Goal: Navigation & Orientation: Find specific page/section

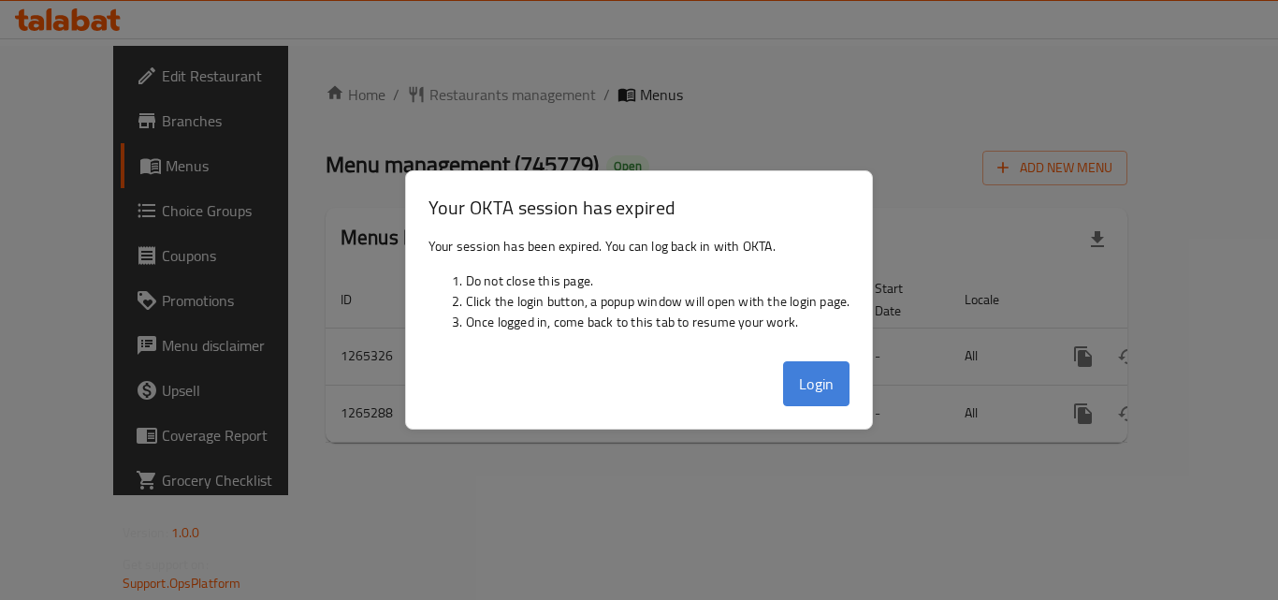
click at [823, 377] on button "Login" at bounding box center [816, 383] width 67 height 45
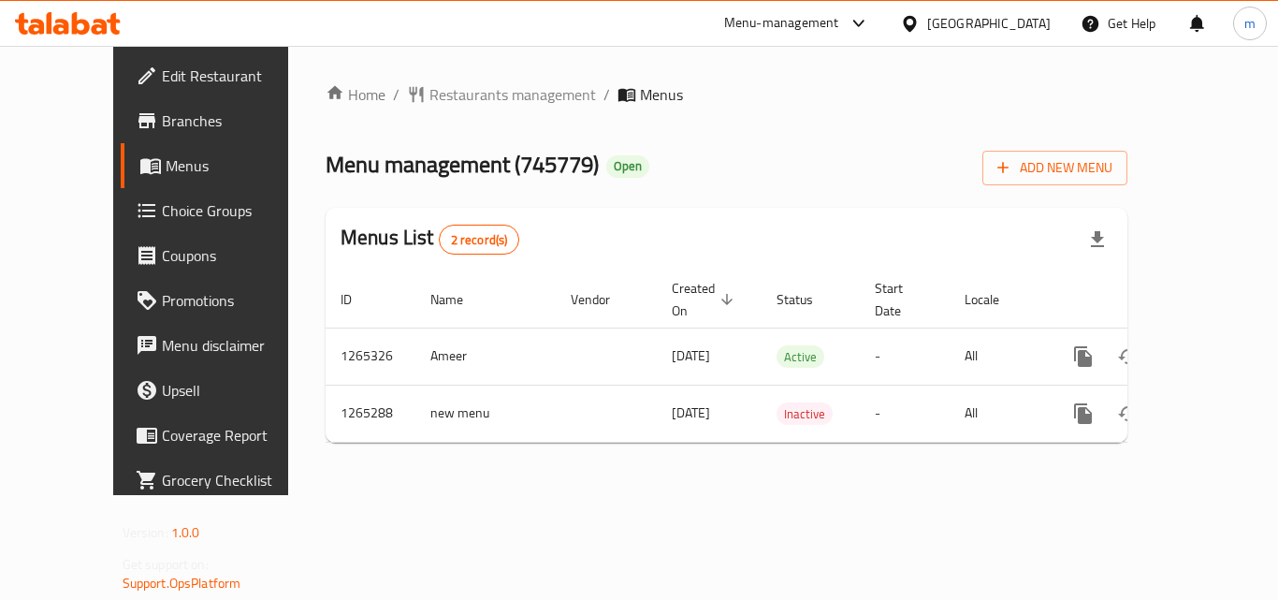
click at [1053, 22] on div "[GEOGRAPHIC_DATA]" at bounding box center [975, 23] width 181 height 45
click at [1018, 13] on div "[GEOGRAPHIC_DATA]" at bounding box center [988, 23] width 123 height 21
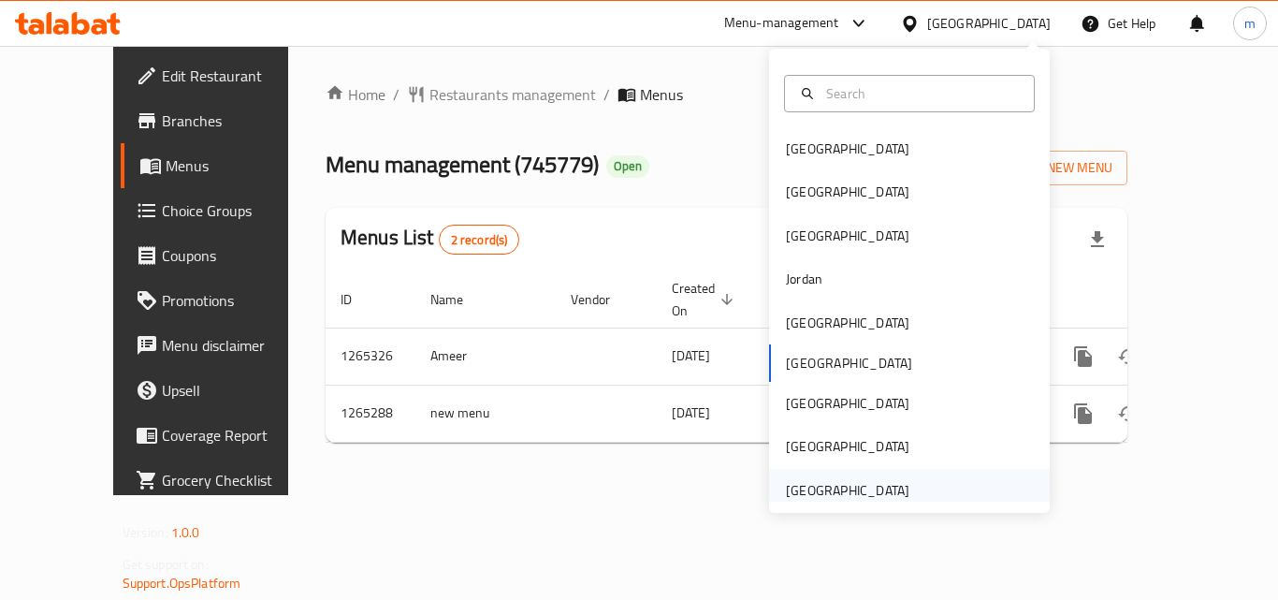
click at [825, 487] on div "[GEOGRAPHIC_DATA]" at bounding box center [847, 490] width 123 height 21
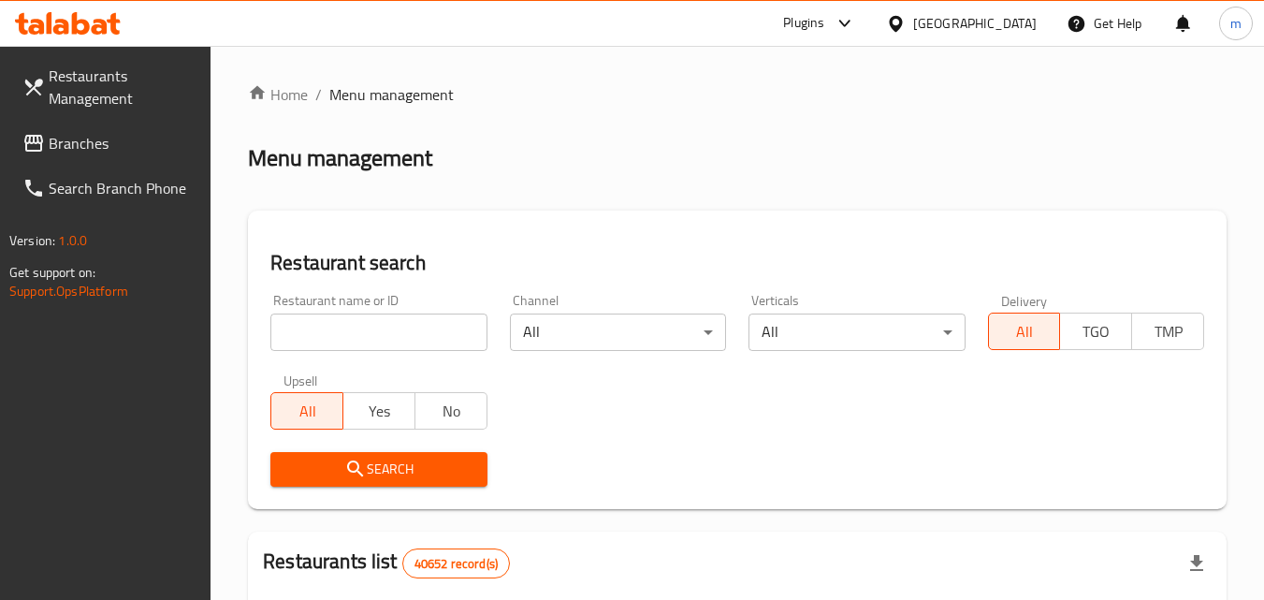
click at [75, 137] on span "Branches" at bounding box center [123, 143] width 148 height 22
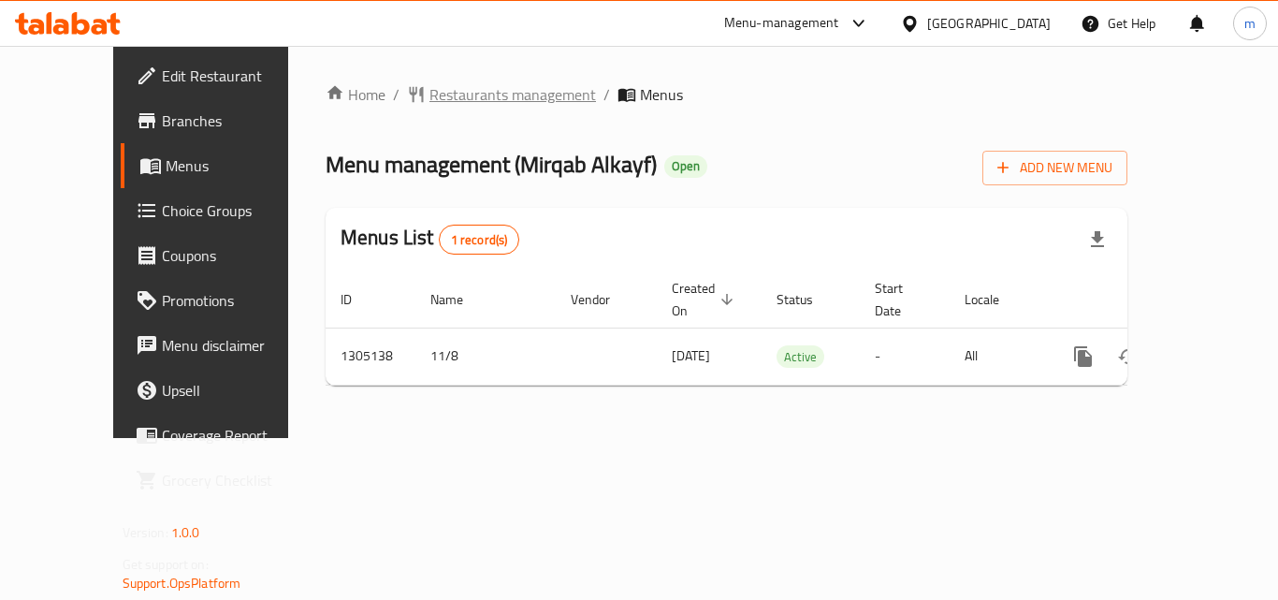
click at [429, 95] on span "Restaurants management" at bounding box center [512, 94] width 167 height 22
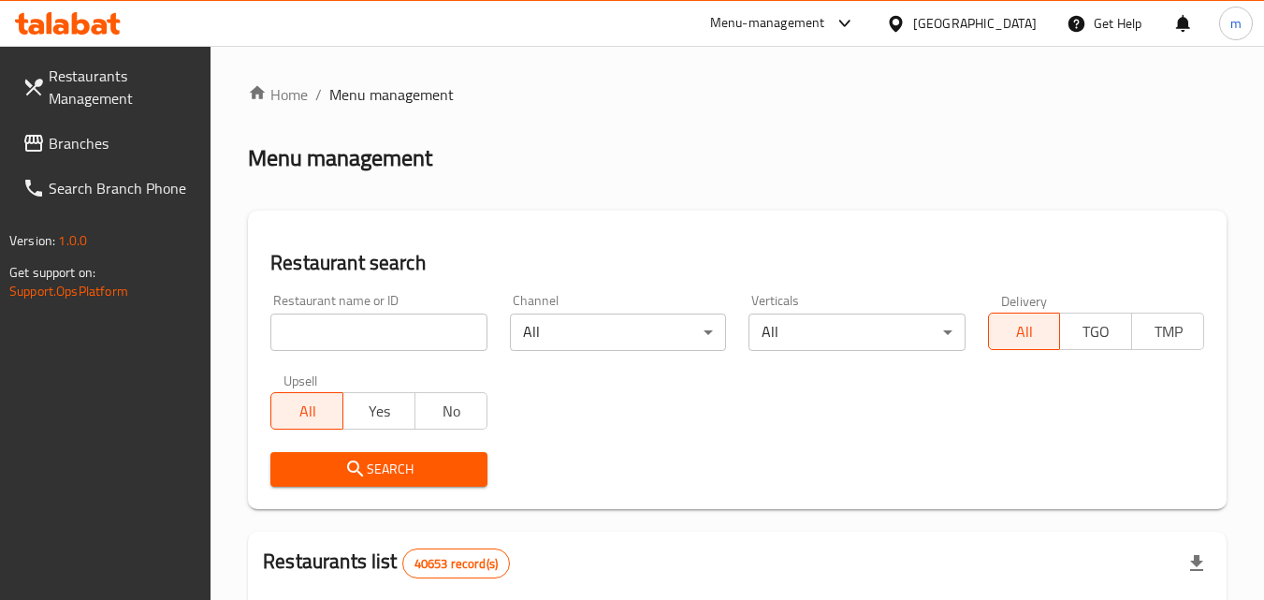
click at [70, 148] on span "Branches" at bounding box center [123, 143] width 148 height 22
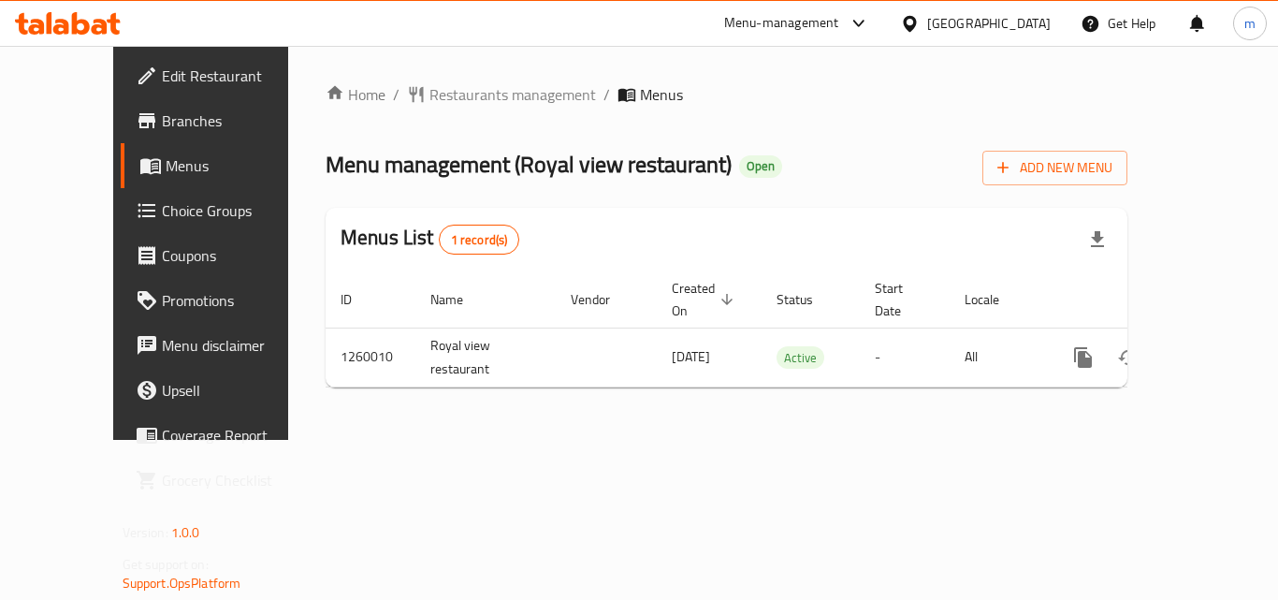
click at [928, 27] on div "[GEOGRAPHIC_DATA]" at bounding box center [988, 23] width 123 height 21
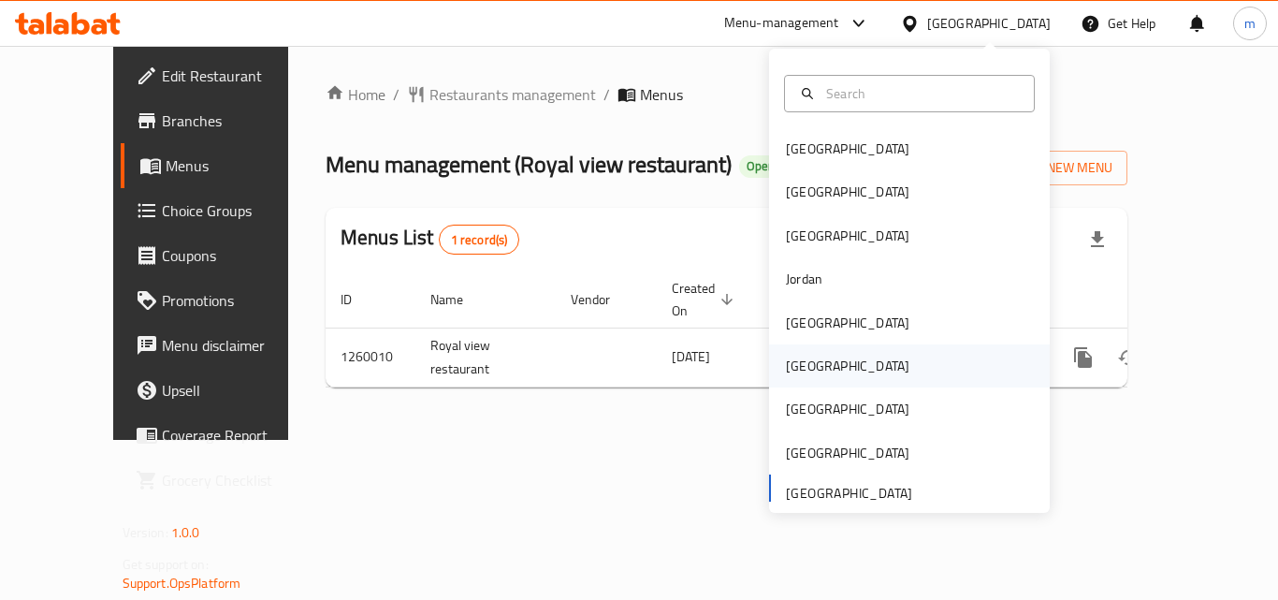
click at [801, 366] on div "[GEOGRAPHIC_DATA]" at bounding box center [847, 366] width 123 height 21
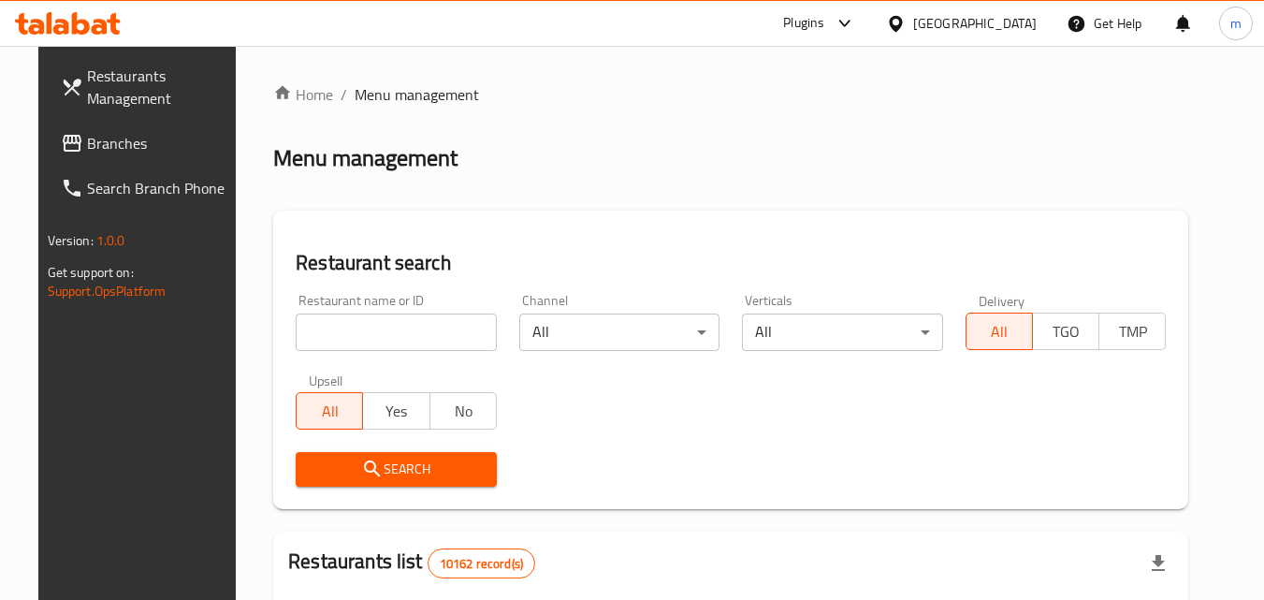
click at [102, 153] on span "Branches" at bounding box center [161, 143] width 148 height 22
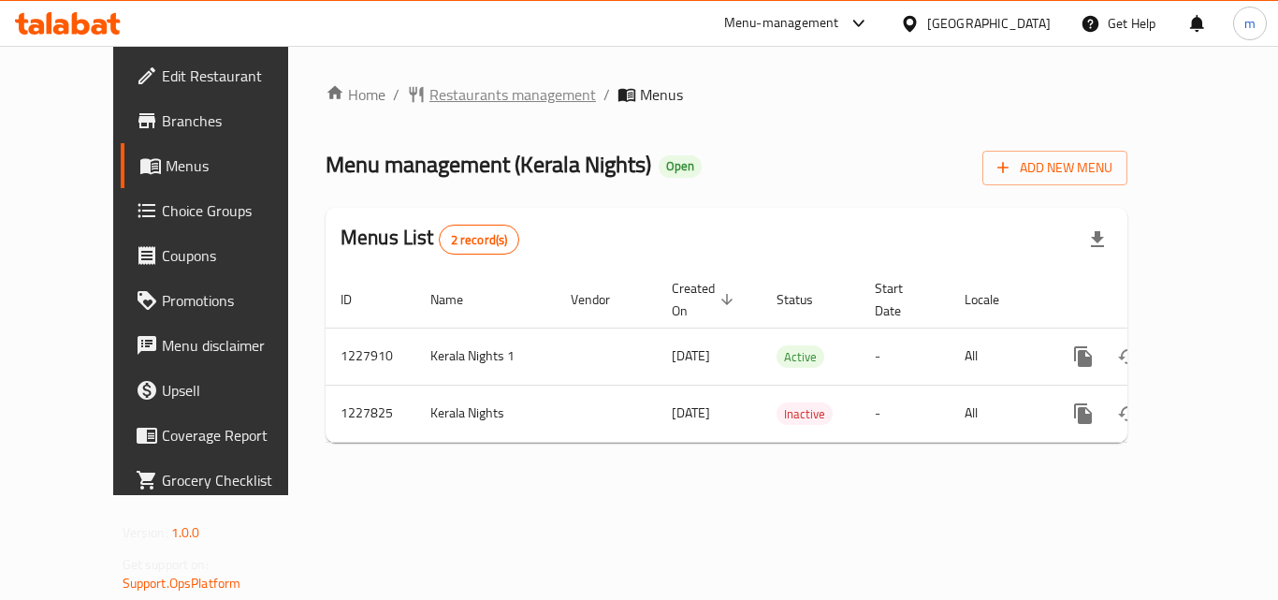
click at [437, 83] on span "Restaurants management" at bounding box center [512, 94] width 167 height 22
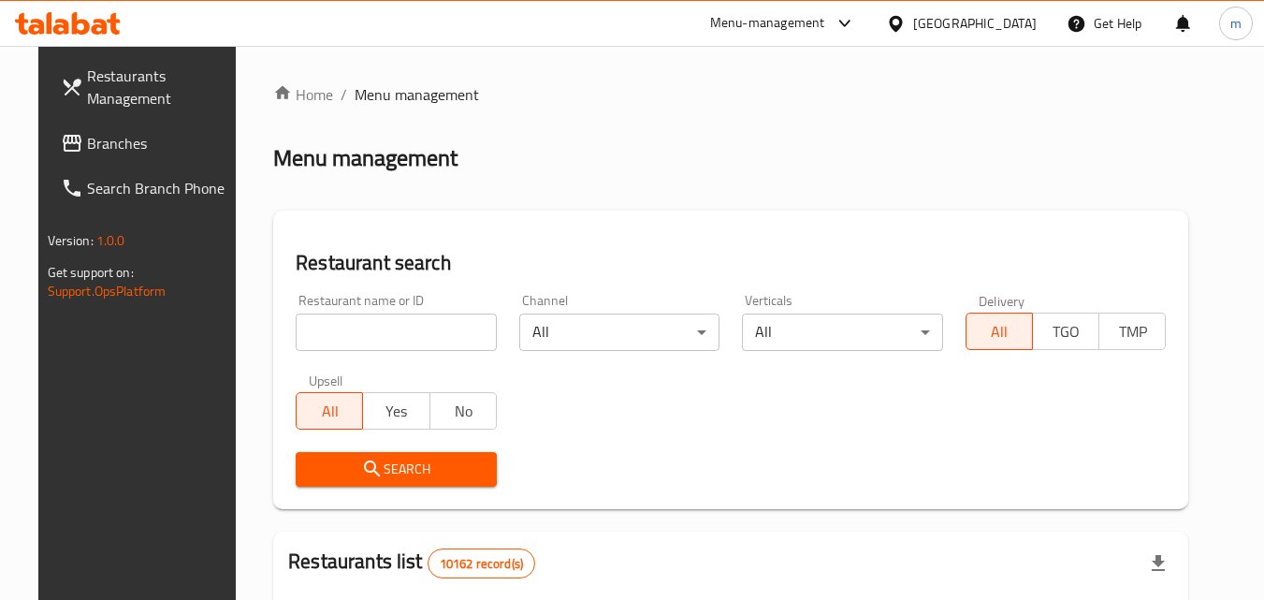
click at [1022, 22] on div "[GEOGRAPHIC_DATA]" at bounding box center [974, 23] width 123 height 21
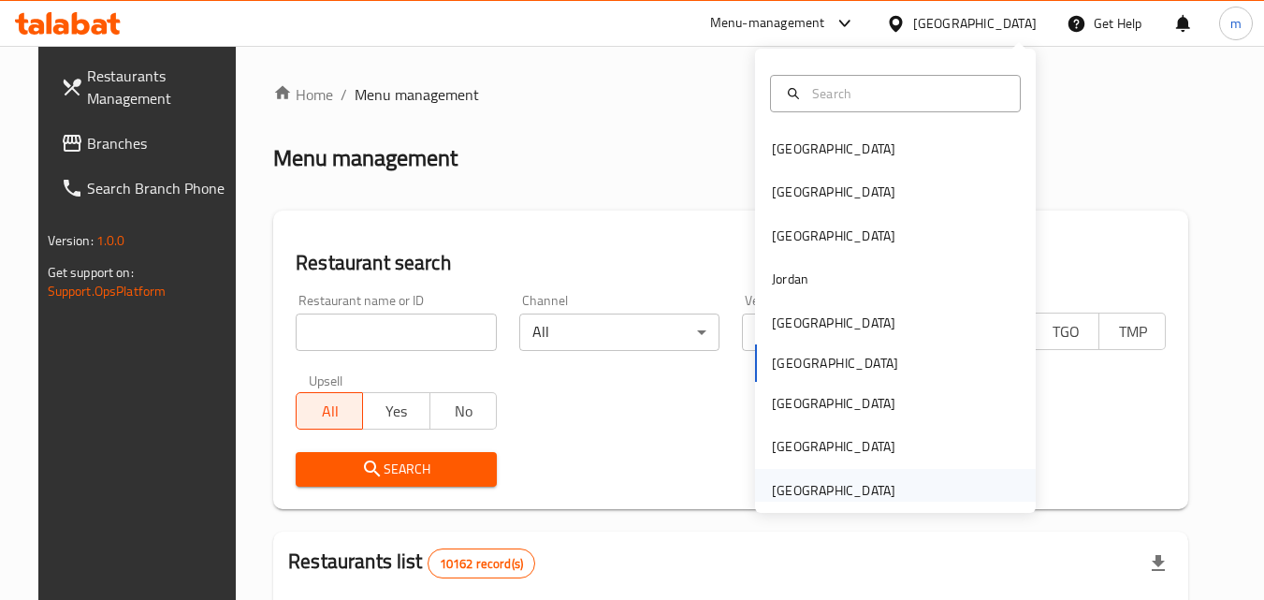
click at [832, 483] on div "[GEOGRAPHIC_DATA]" at bounding box center [833, 490] width 123 height 21
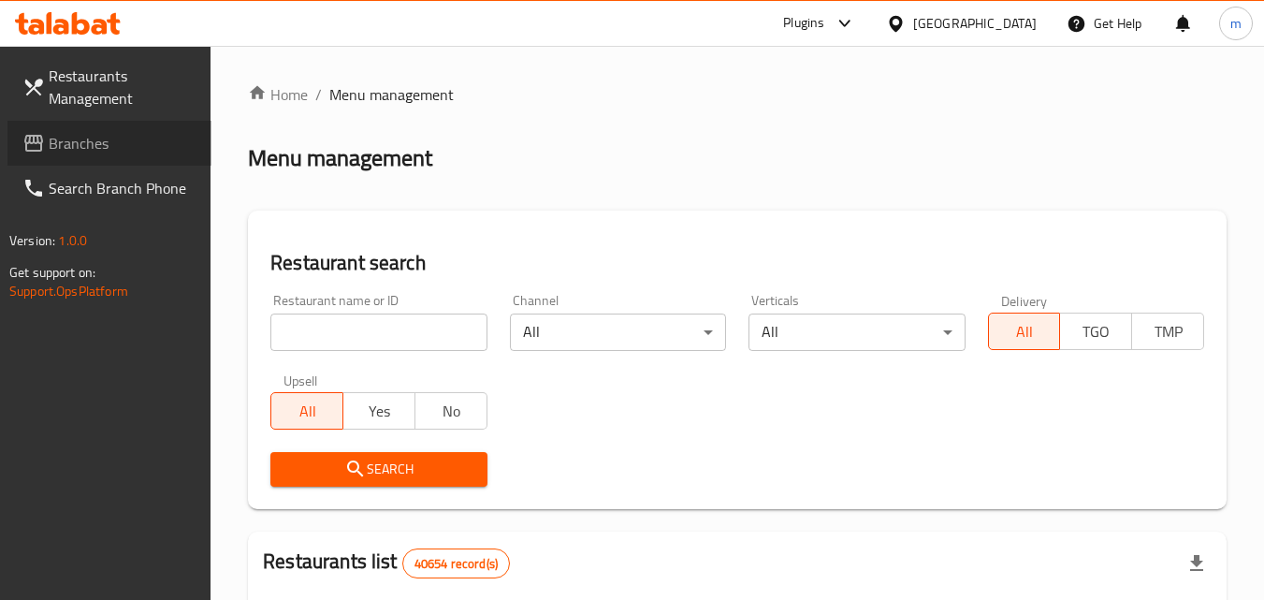
click at [95, 135] on span "Branches" at bounding box center [123, 143] width 148 height 22
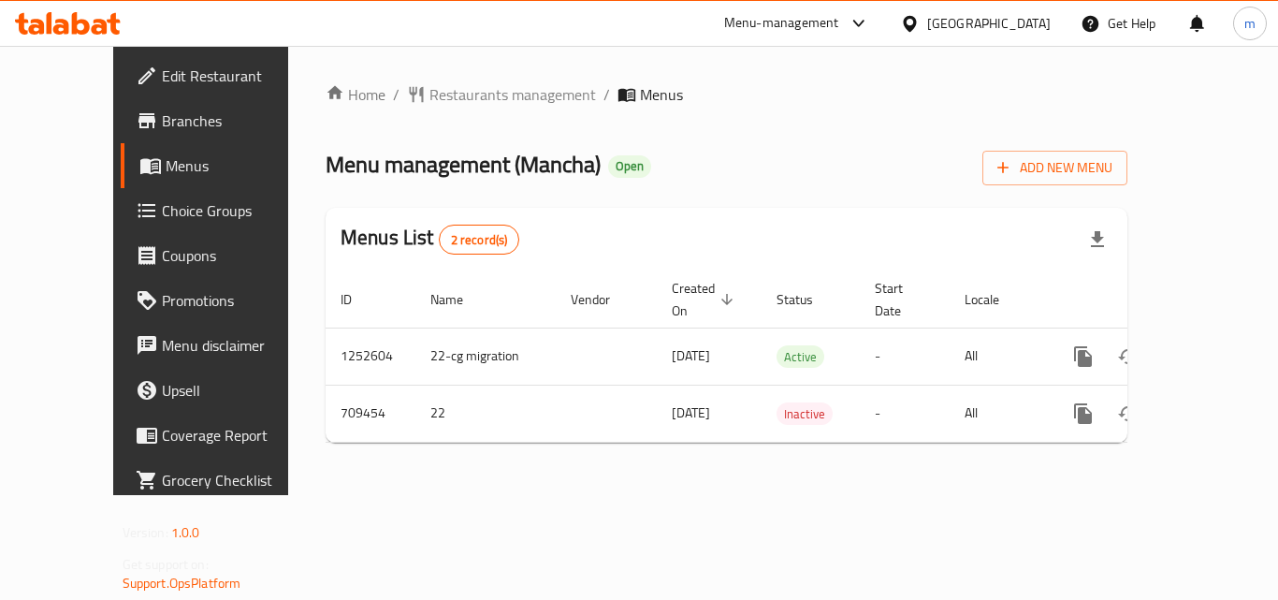
click at [1010, 25] on div "[GEOGRAPHIC_DATA]" at bounding box center [988, 23] width 123 height 21
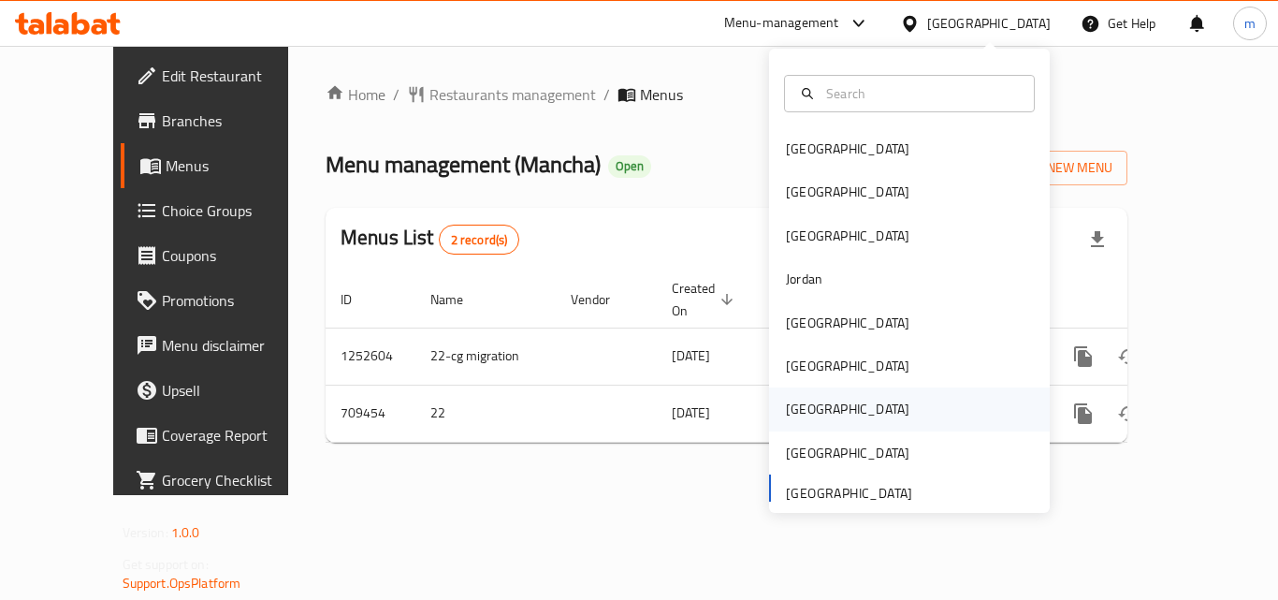
click at [800, 422] on div "[GEOGRAPHIC_DATA]" at bounding box center [847, 408] width 153 height 43
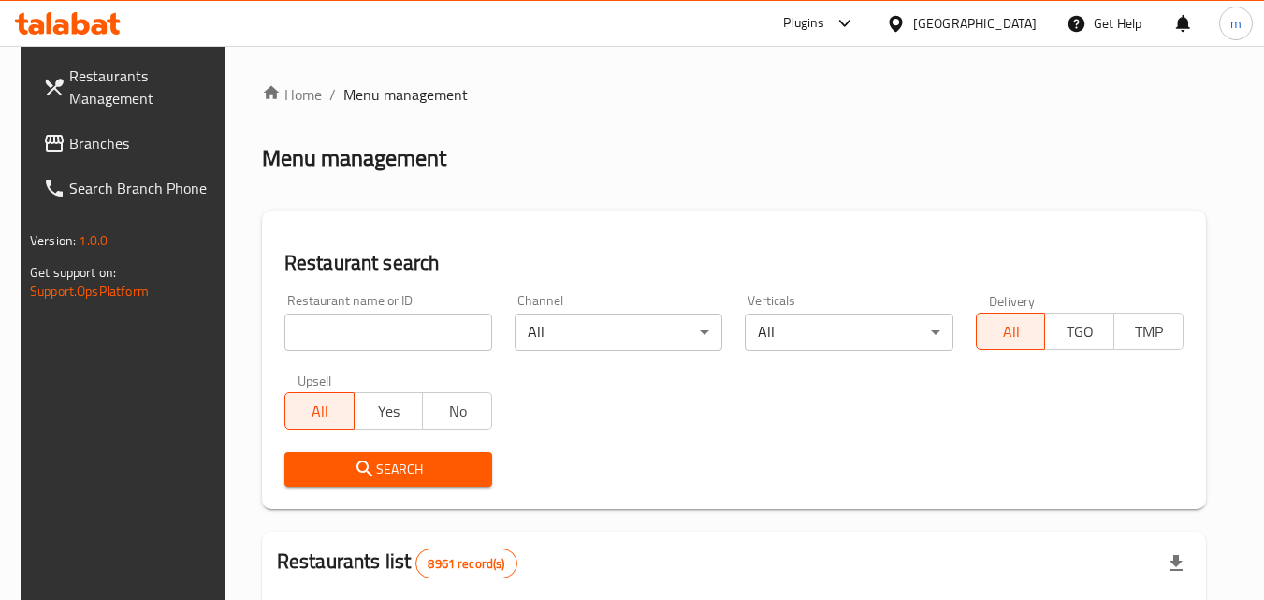
click at [80, 132] on span "Branches" at bounding box center [143, 143] width 148 height 22
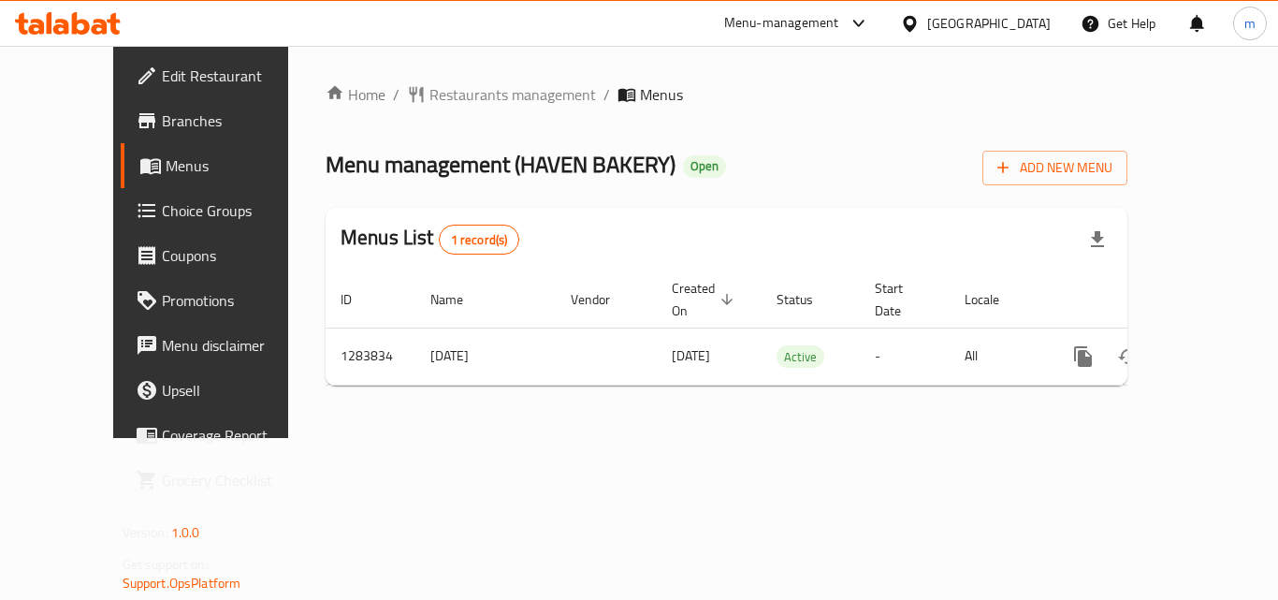
click at [920, 29] on icon at bounding box center [910, 24] width 20 height 20
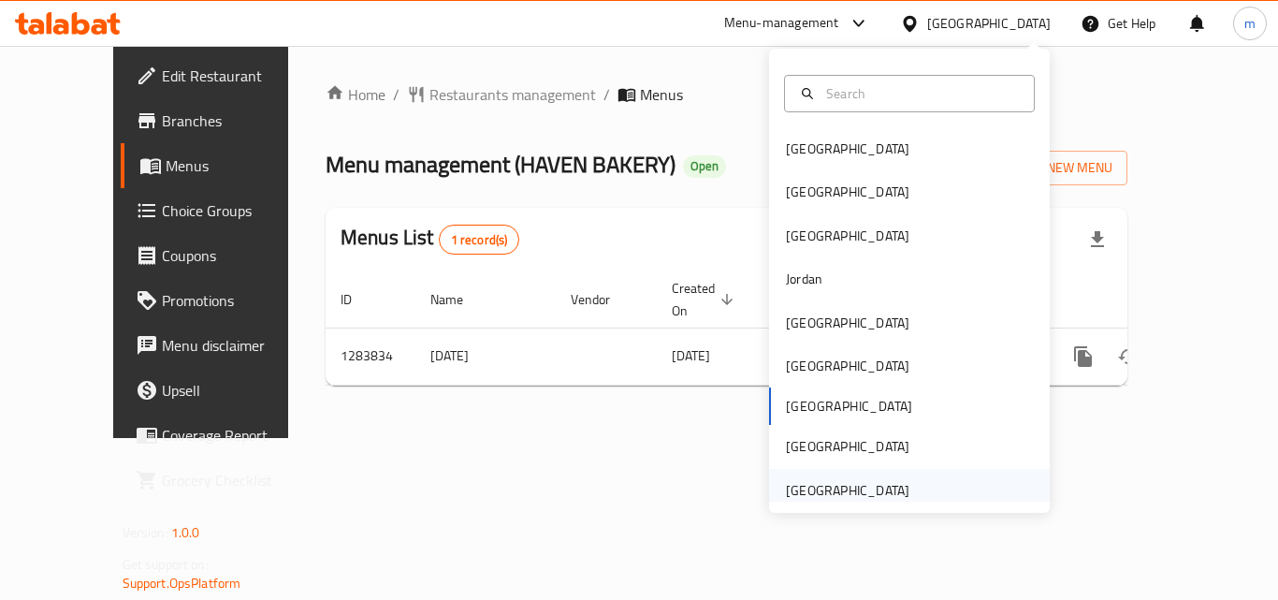
click at [793, 487] on div "[GEOGRAPHIC_DATA]" at bounding box center [847, 490] width 123 height 21
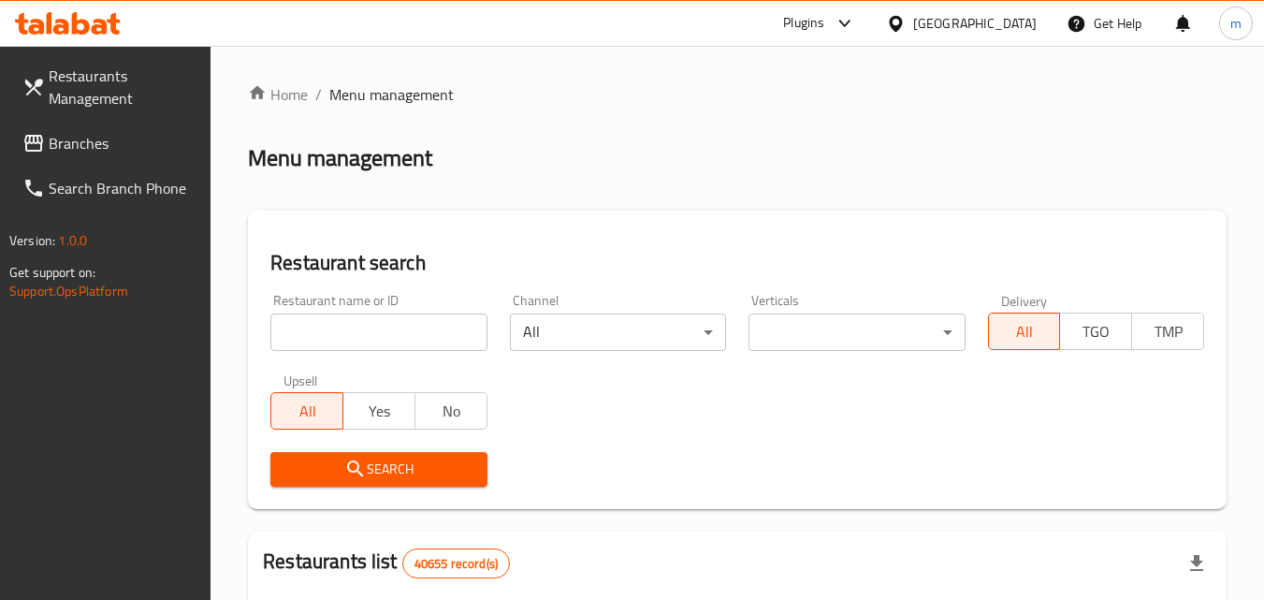
click at [104, 140] on span "Branches" at bounding box center [123, 143] width 148 height 22
